Goal: Transaction & Acquisition: Subscribe to service/newsletter

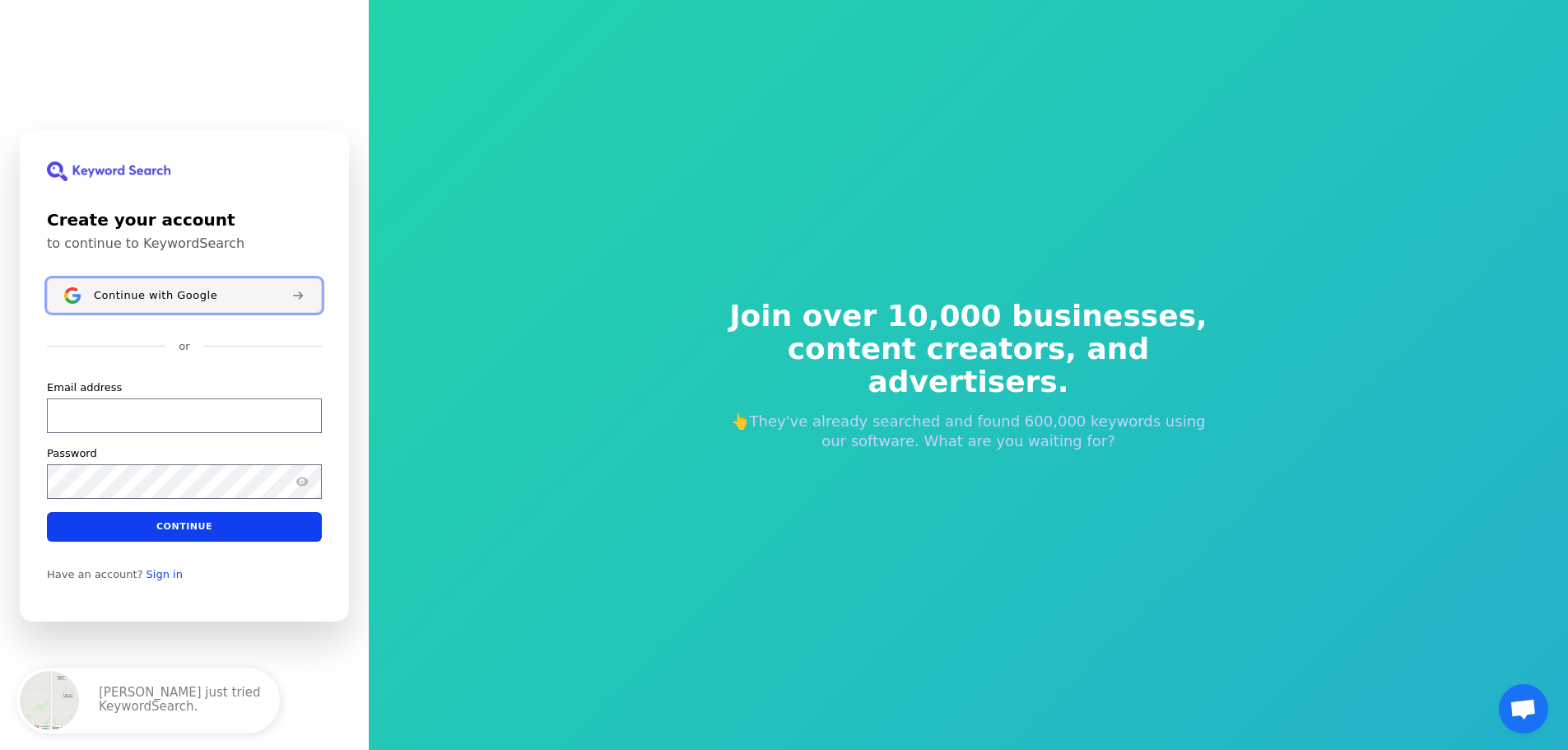
click at [184, 292] on span "Continue with Google" at bounding box center [155, 294] width 124 height 13
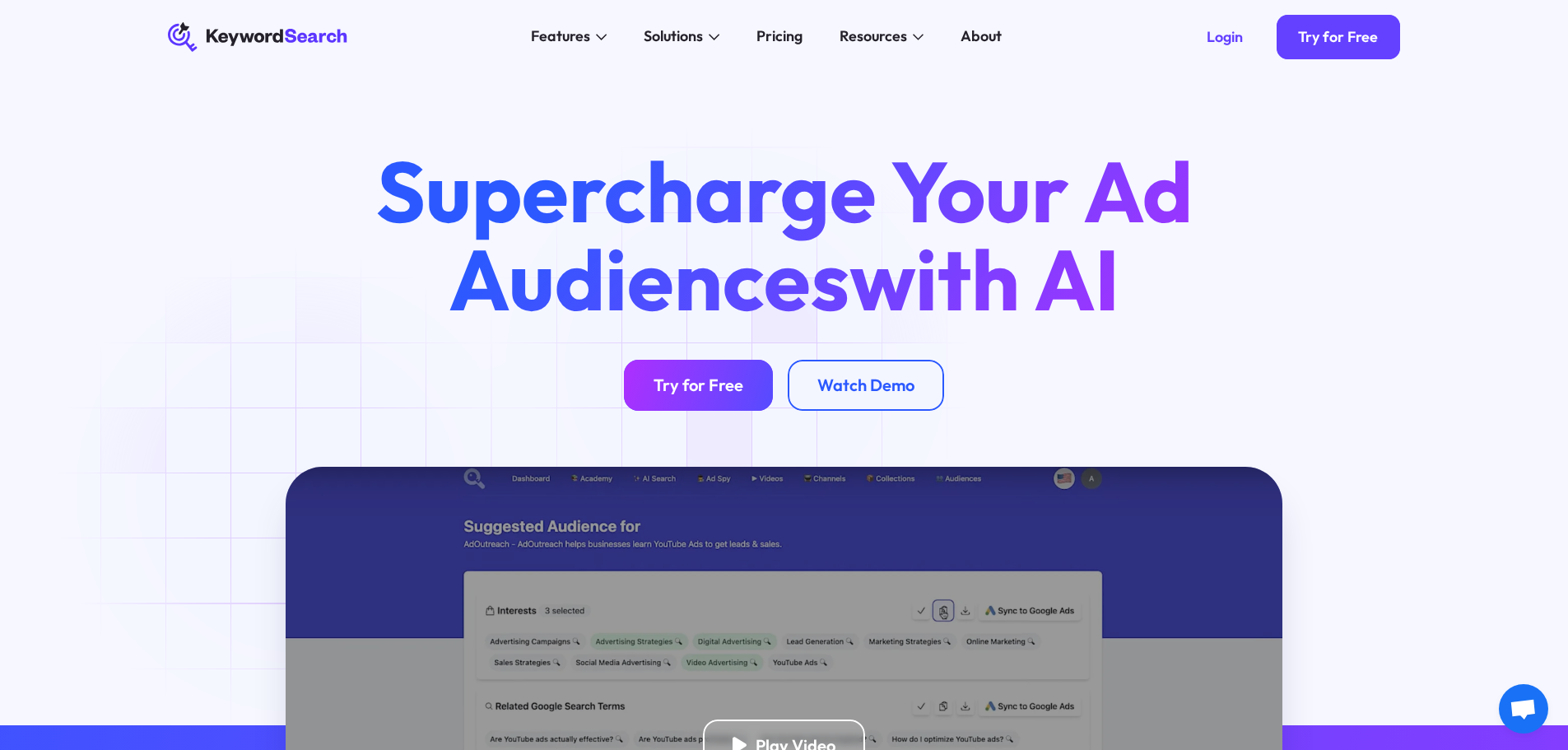
click at [732, 368] on link "Try for Free" at bounding box center [698, 385] width 149 height 51
